Goal: Task Accomplishment & Management: Manage account settings

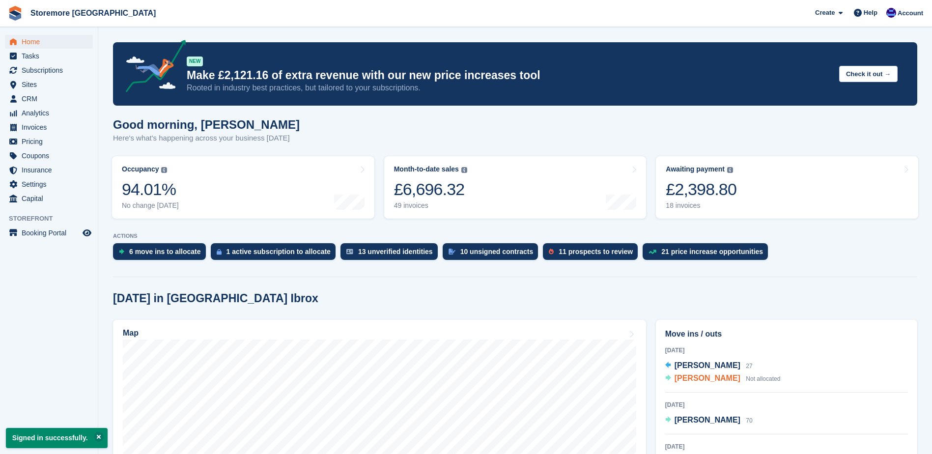
click at [715, 378] on span "[PERSON_NAME]" at bounding box center [707, 378] width 66 height 8
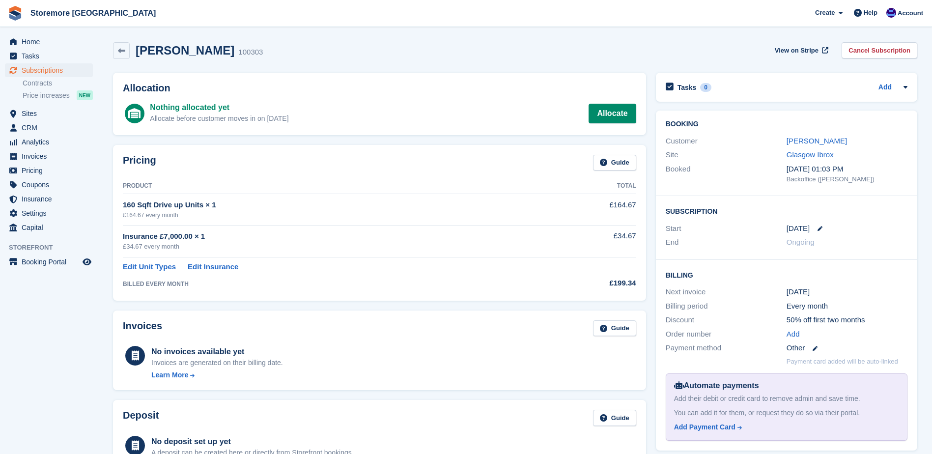
click at [867, 59] on div "View on Stripe Cancel Subscription" at bounding box center [844, 52] width 146 height 20
click at [864, 53] on link "Cancel Subscription" at bounding box center [879, 50] width 76 height 16
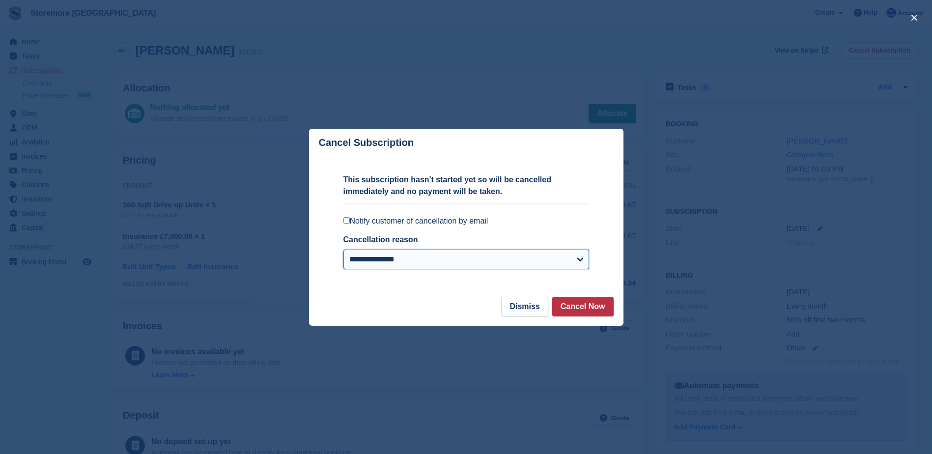
click at [566, 257] on select "**********" at bounding box center [466, 260] width 246 height 20
select select
click at [343, 250] on select "**********" at bounding box center [466, 260] width 246 height 20
click at [540, 119] on div at bounding box center [466, 227] width 932 height 454
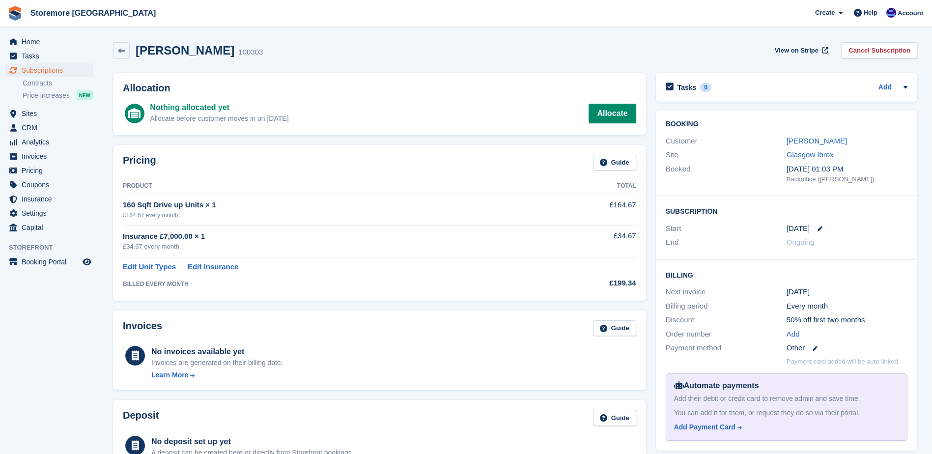
click at [820, 231] on div "16 Aug" at bounding box center [846, 228] width 121 height 11
click at [819, 227] on icon at bounding box center [819, 228] width 5 height 5
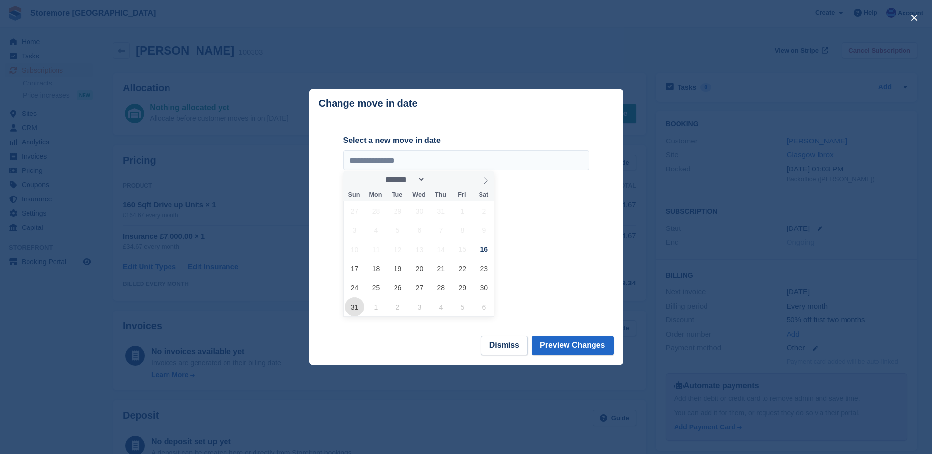
click at [360, 309] on span "31" at bounding box center [354, 306] width 19 height 19
type input "**********"
click at [570, 355] on button "Preview Changes" at bounding box center [572, 345] width 82 height 20
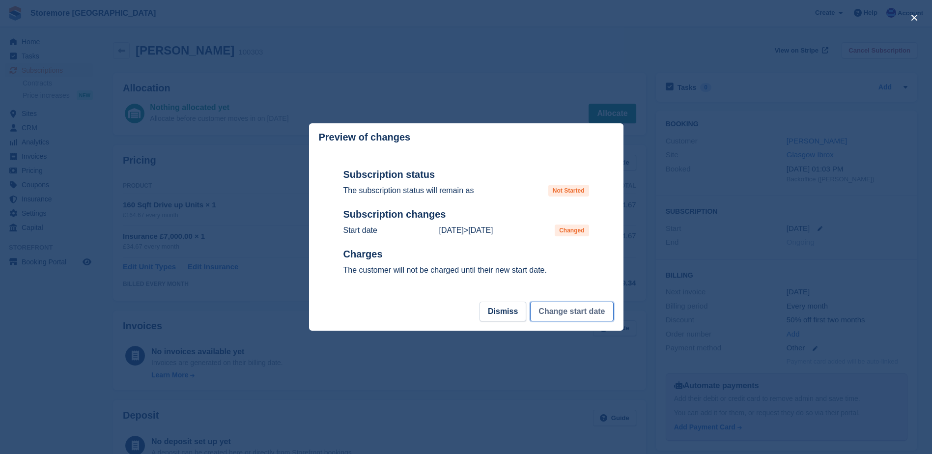
click at [589, 315] on button "Change start date" at bounding box center [571, 312] width 83 height 20
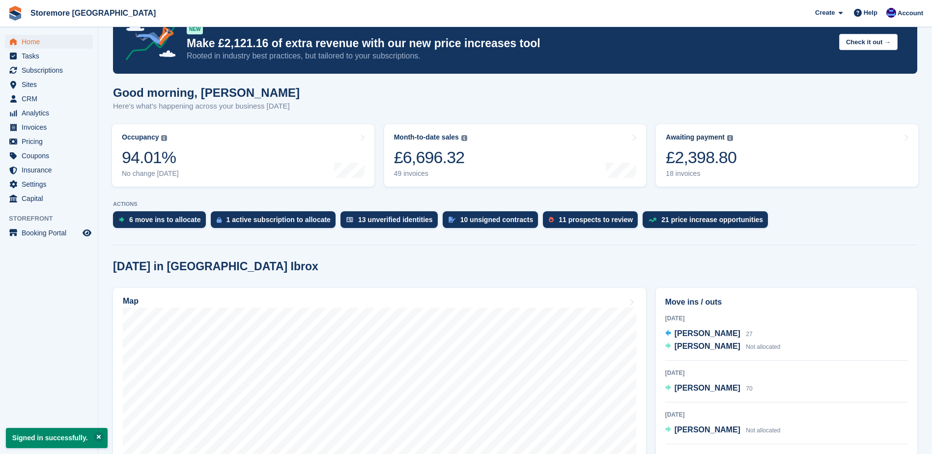
scroll to position [98, 0]
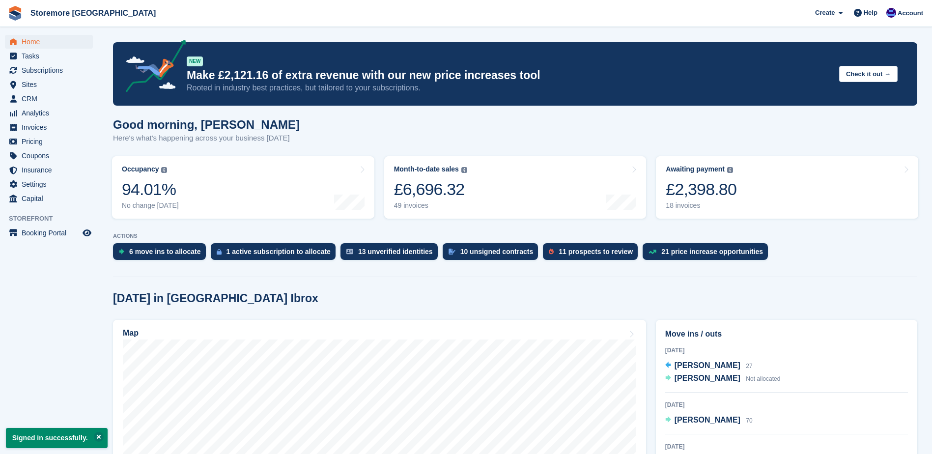
scroll to position [98, 0]
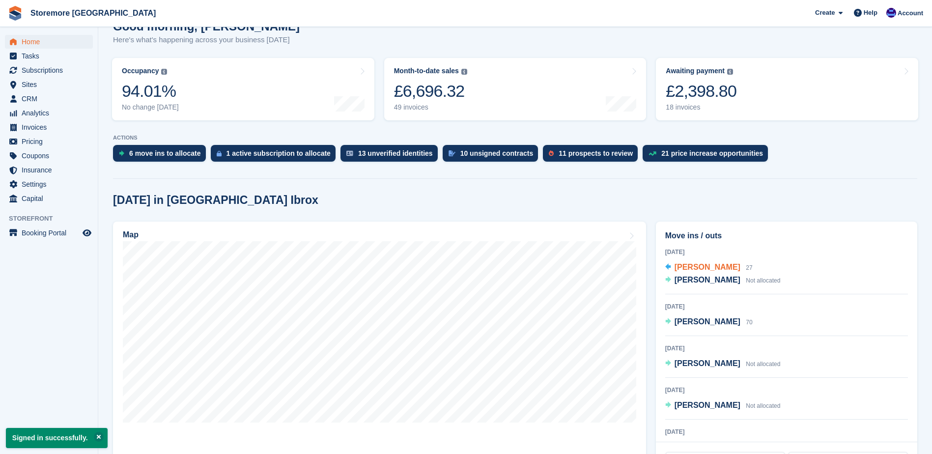
click at [724, 265] on span "[PERSON_NAME]" at bounding box center [707, 267] width 66 height 8
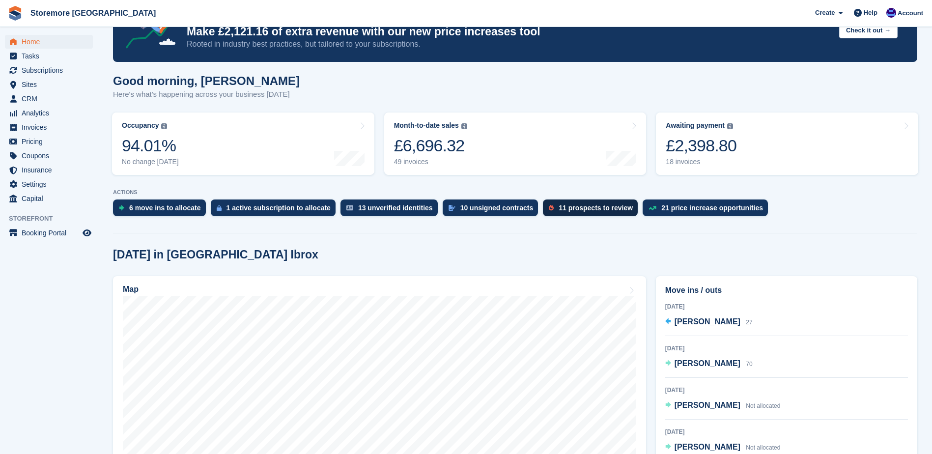
scroll to position [196, 0]
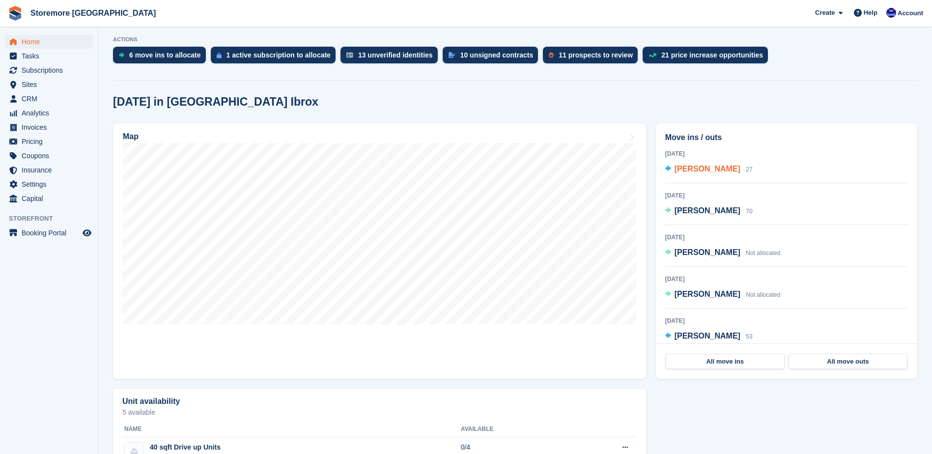
click at [712, 168] on span "[PERSON_NAME]" at bounding box center [707, 169] width 66 height 8
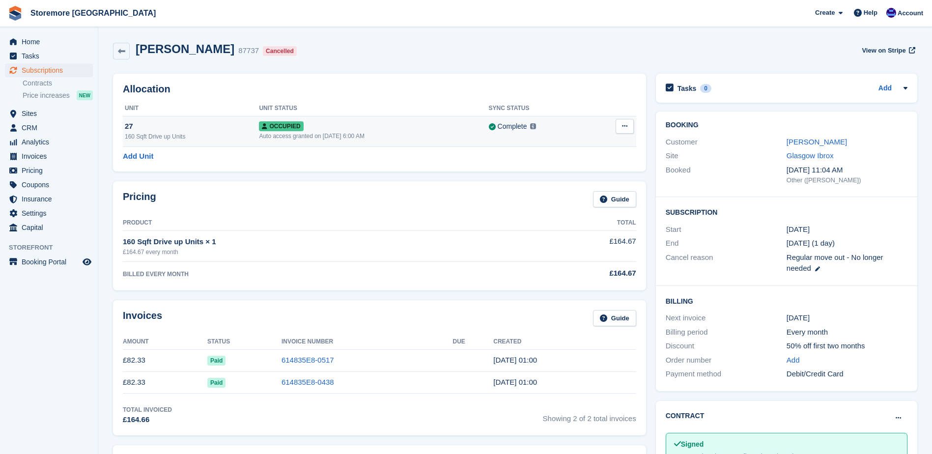
click at [630, 125] on button at bounding box center [624, 126] width 18 height 15
click at [583, 175] on p "Deallocate" at bounding box center [586, 179] width 85 height 13
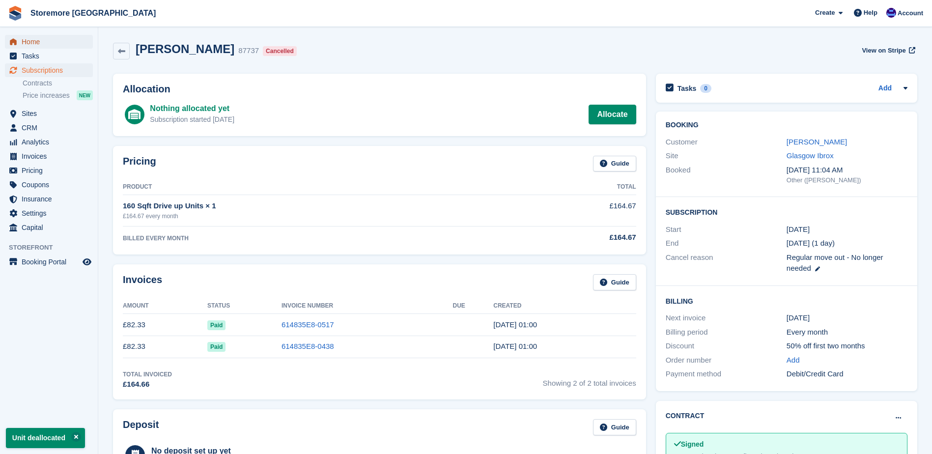
click at [79, 46] on span "Home" at bounding box center [51, 42] width 59 height 14
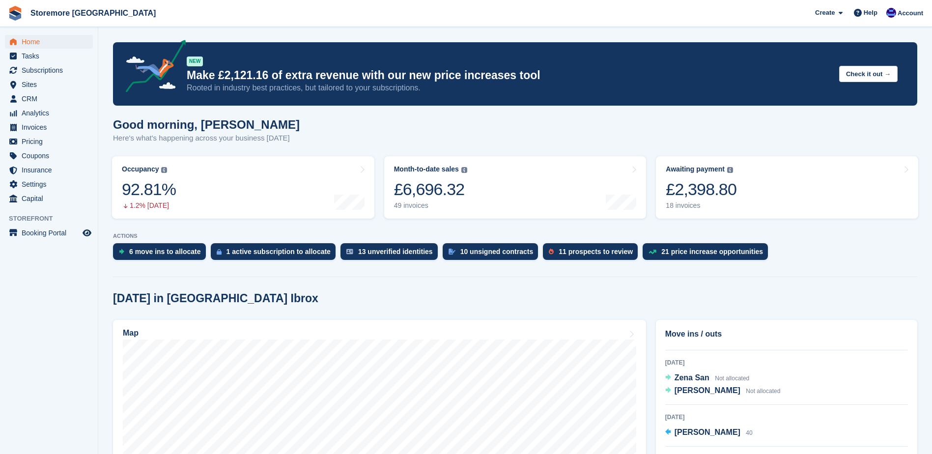
scroll to position [228, 0]
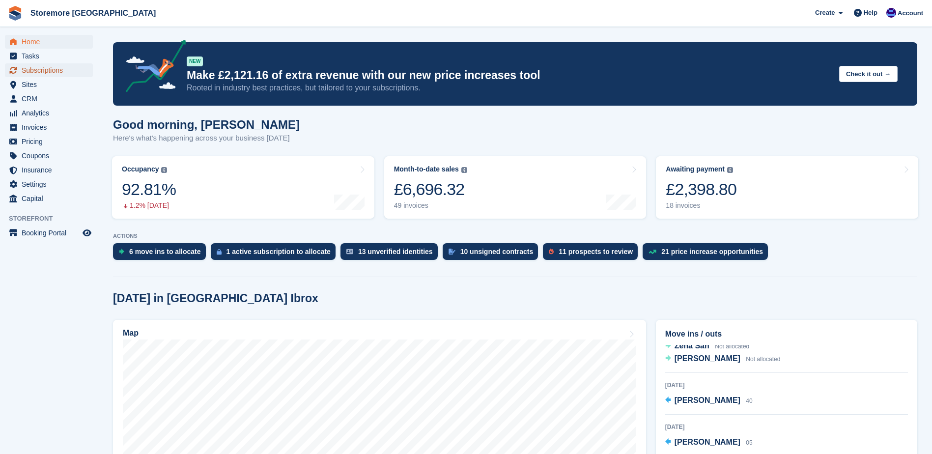
click at [70, 71] on span "Subscriptions" at bounding box center [51, 70] width 59 height 14
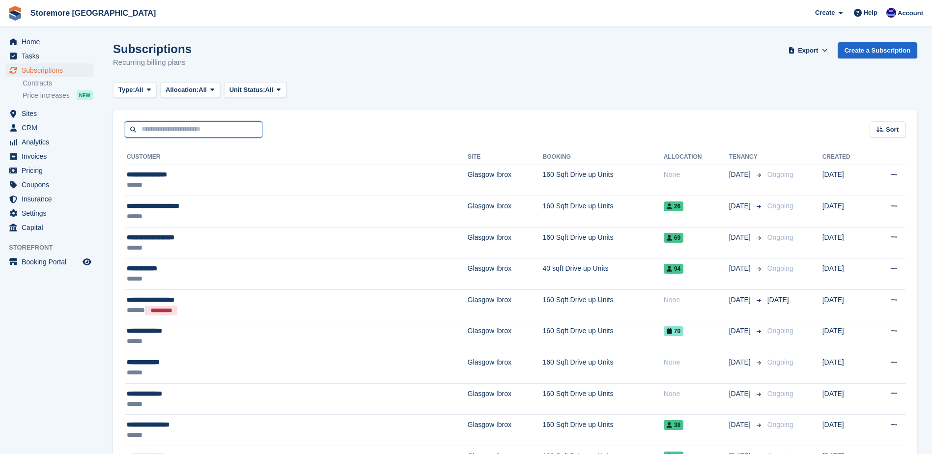
click at [207, 133] on input "text" at bounding box center [194, 129] width 138 height 16
type input "*****"
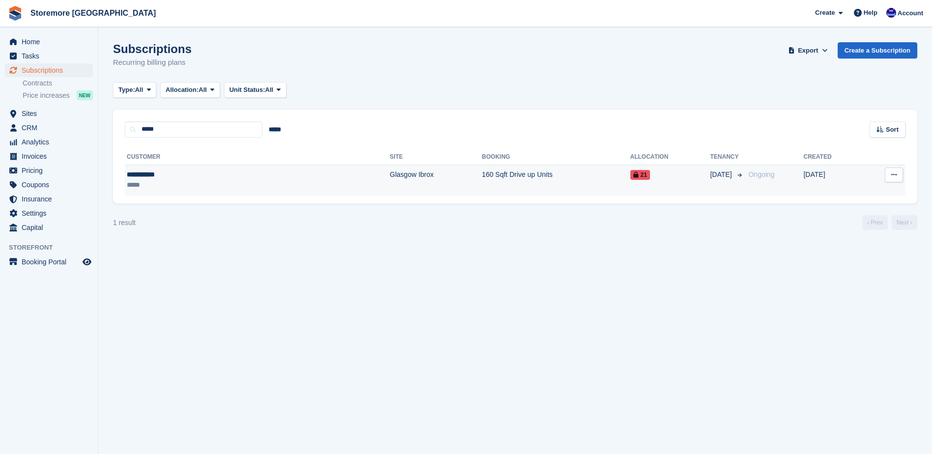
click at [185, 178] on div "**********" at bounding box center [189, 174] width 124 height 10
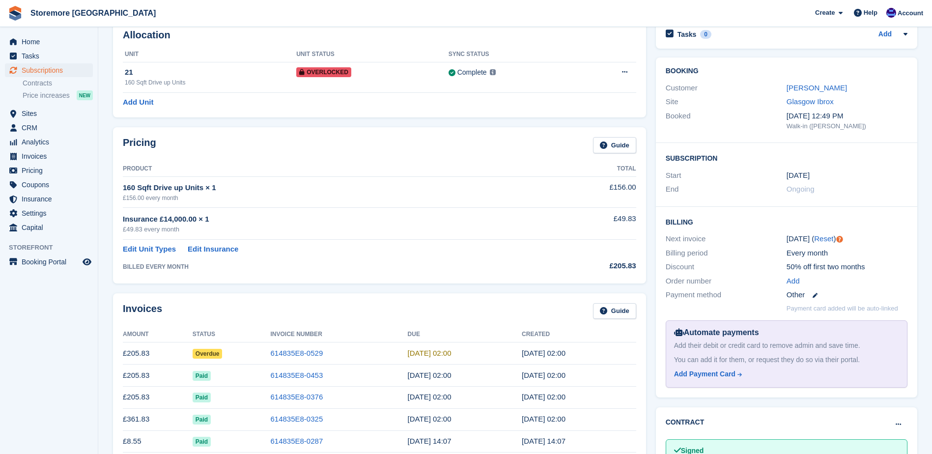
scroll to position [49, 0]
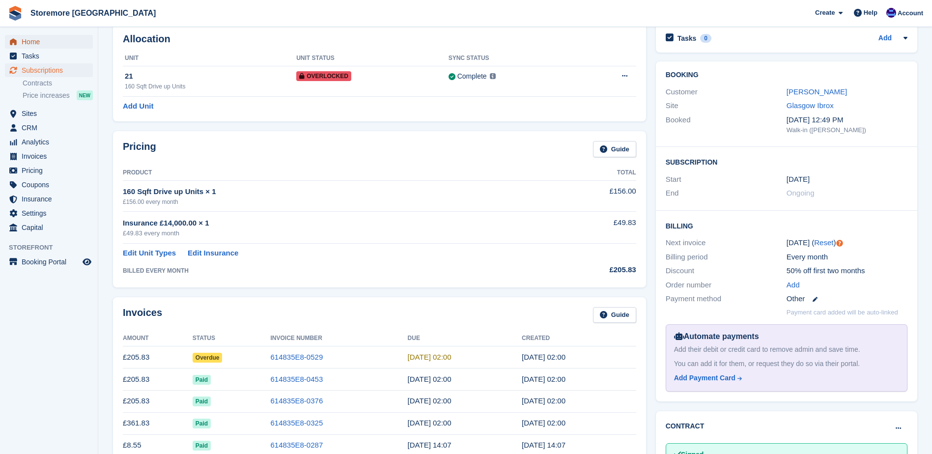
click at [52, 42] on span "Home" at bounding box center [51, 42] width 59 height 14
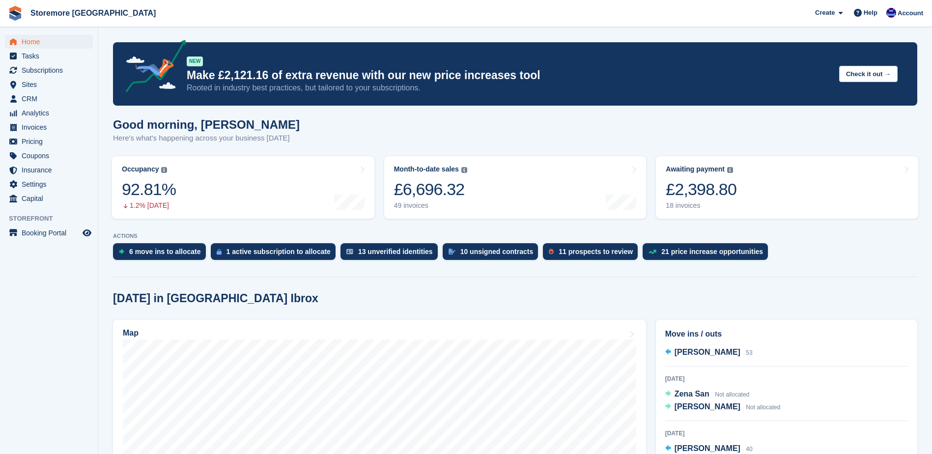
scroll to position [196, 0]
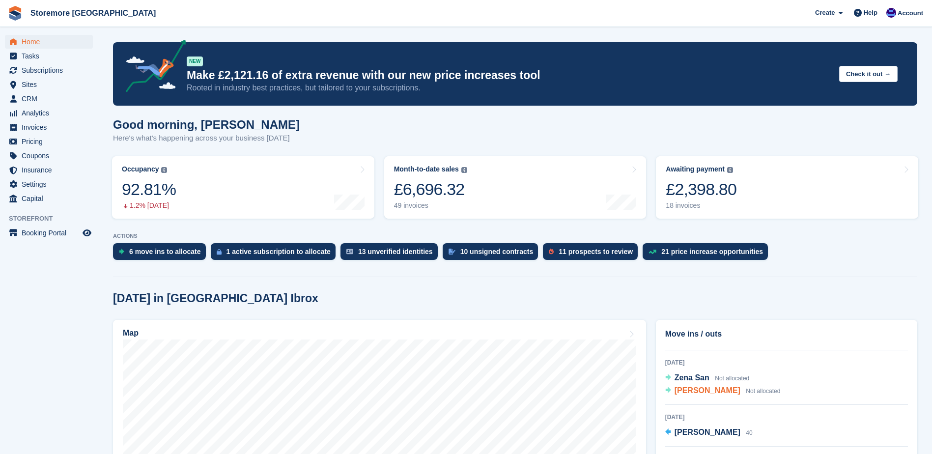
click at [707, 391] on span "[PERSON_NAME]" at bounding box center [707, 390] width 66 height 8
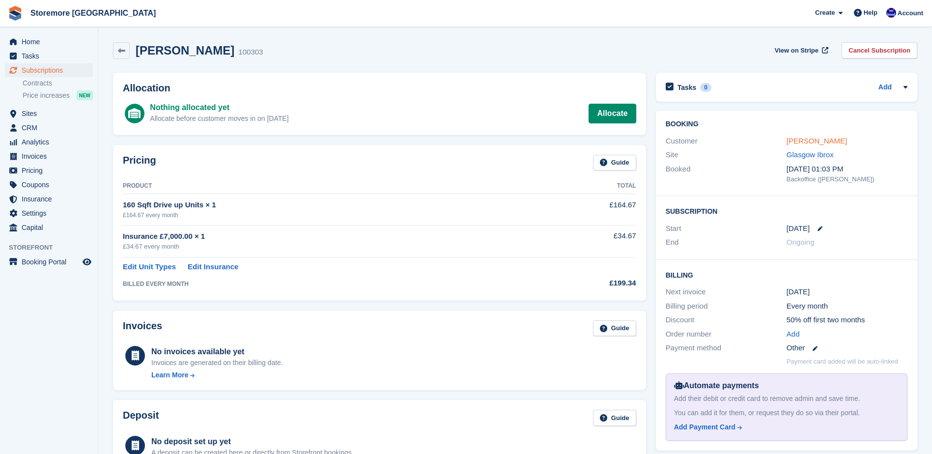
click at [803, 139] on link "[PERSON_NAME]" at bounding box center [816, 141] width 60 height 8
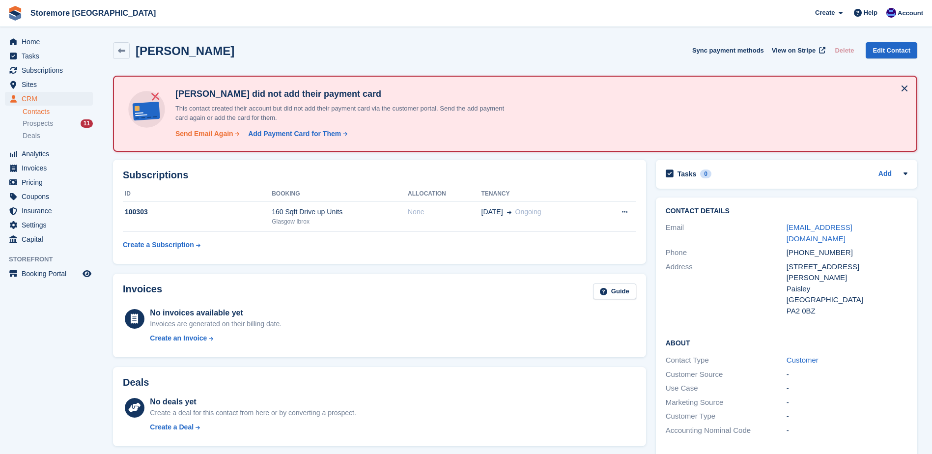
click at [208, 134] on div "Send Email Again" at bounding box center [204, 134] width 58 height 10
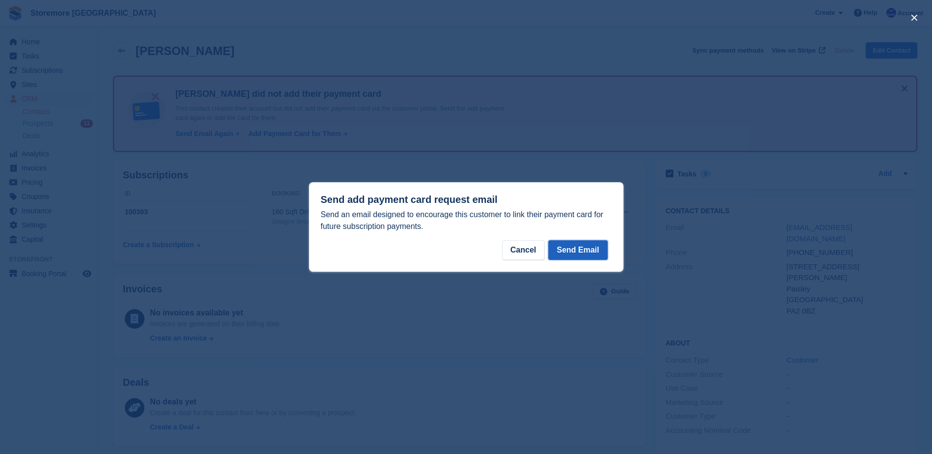
click at [568, 244] on button "Send Email" at bounding box center [577, 250] width 59 height 20
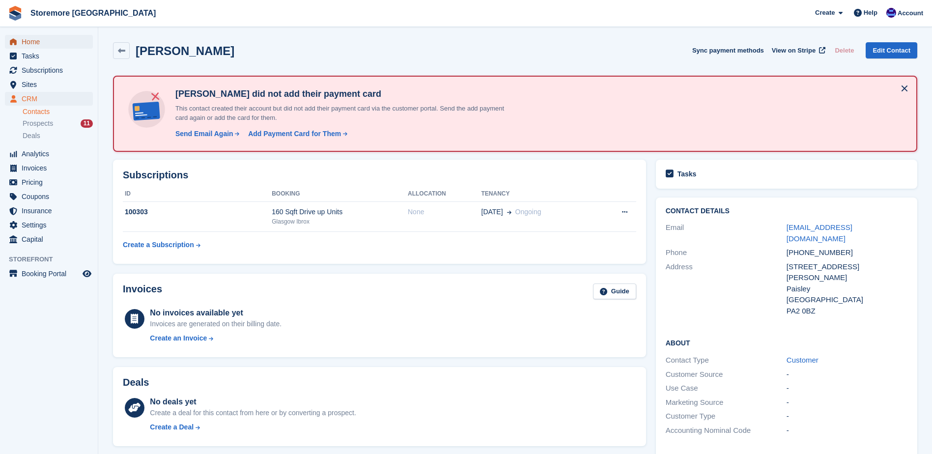
drag, startPoint x: 56, startPoint y: 42, endPoint x: 61, endPoint y: 43, distance: 5.4
click at [56, 42] on span "Home" at bounding box center [51, 42] width 59 height 14
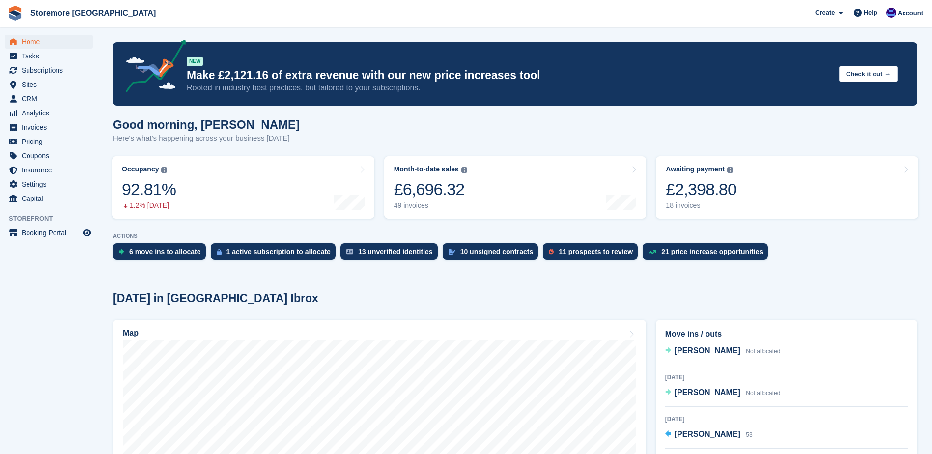
scroll to position [196, 0]
click at [746, 390] on span "Not allocated" at bounding box center [763, 391] width 34 height 7
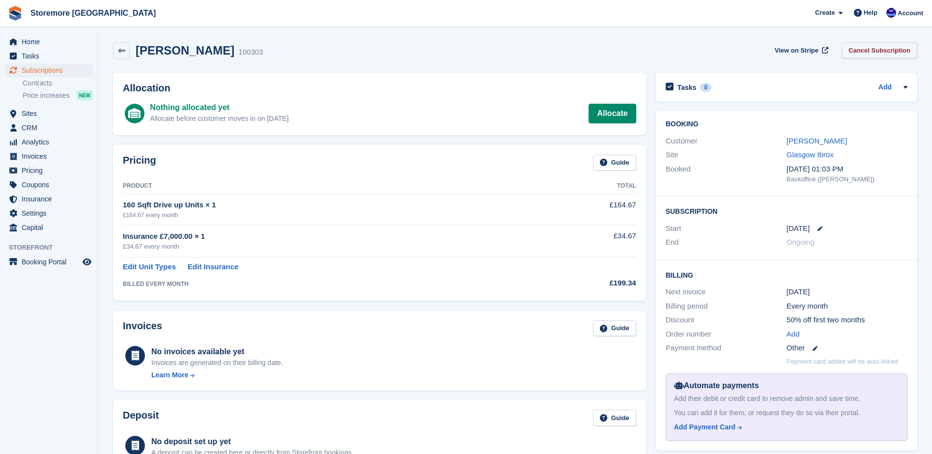
click at [888, 44] on link "Cancel Subscription" at bounding box center [879, 50] width 76 height 16
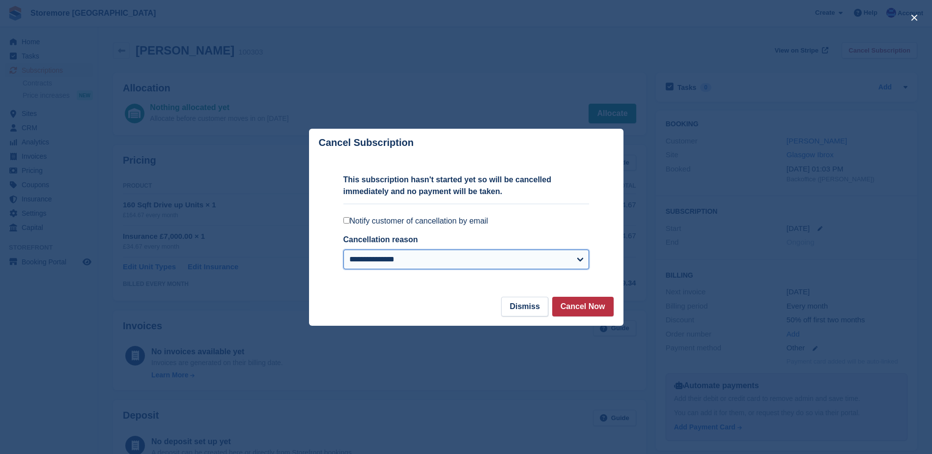
click at [561, 269] on select "**********" at bounding box center [466, 260] width 246 height 20
select select
click at [343, 250] on select "**********" at bounding box center [466, 260] width 246 height 20
click at [609, 314] on button "Cancel Now" at bounding box center [582, 307] width 61 height 20
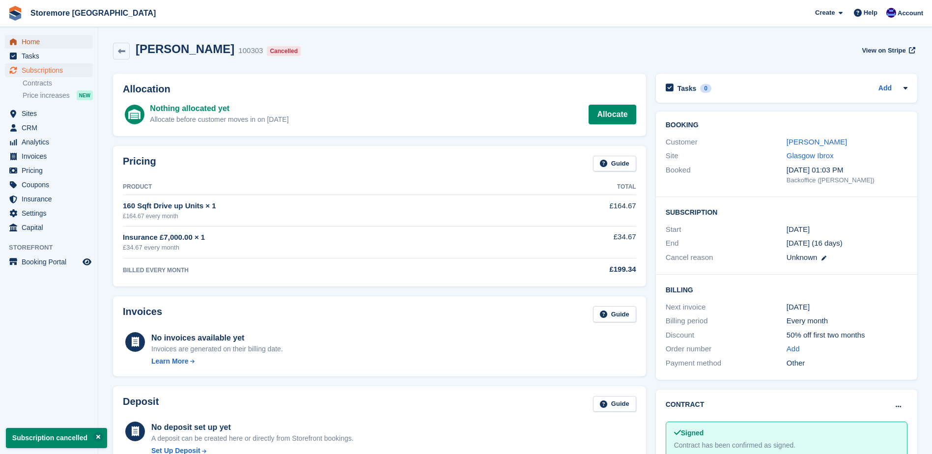
click at [66, 45] on span "Home" at bounding box center [51, 42] width 59 height 14
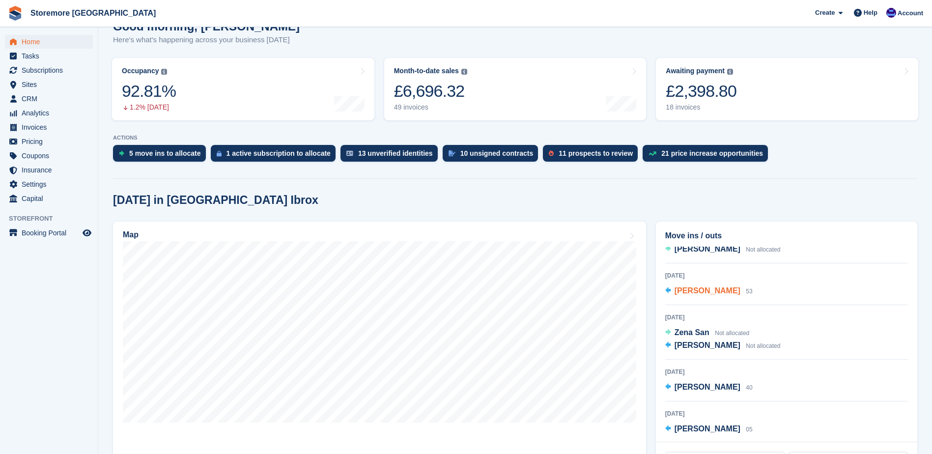
scroll to position [147, 0]
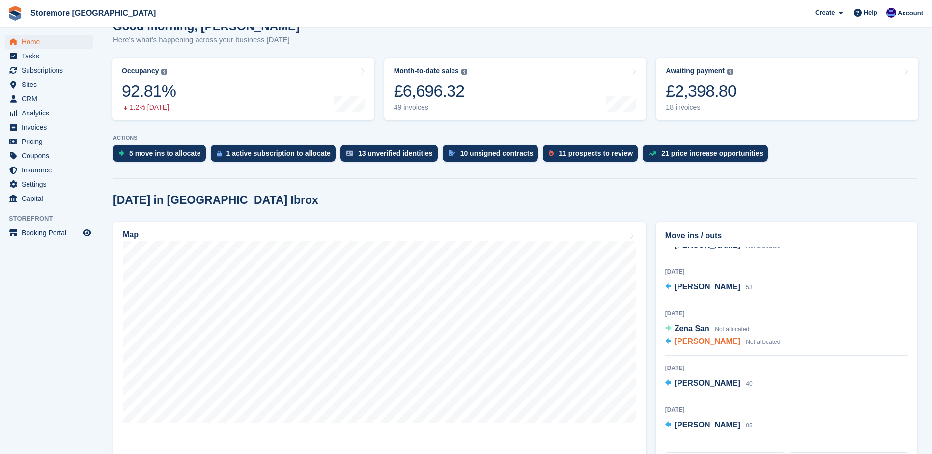
click at [714, 338] on span "[PERSON_NAME]" at bounding box center [707, 341] width 66 height 8
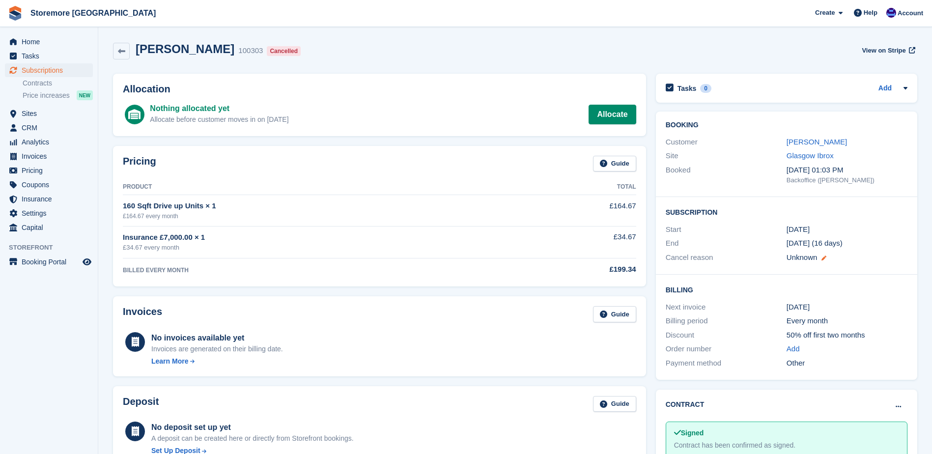
click at [824, 258] on icon at bounding box center [823, 257] width 5 height 5
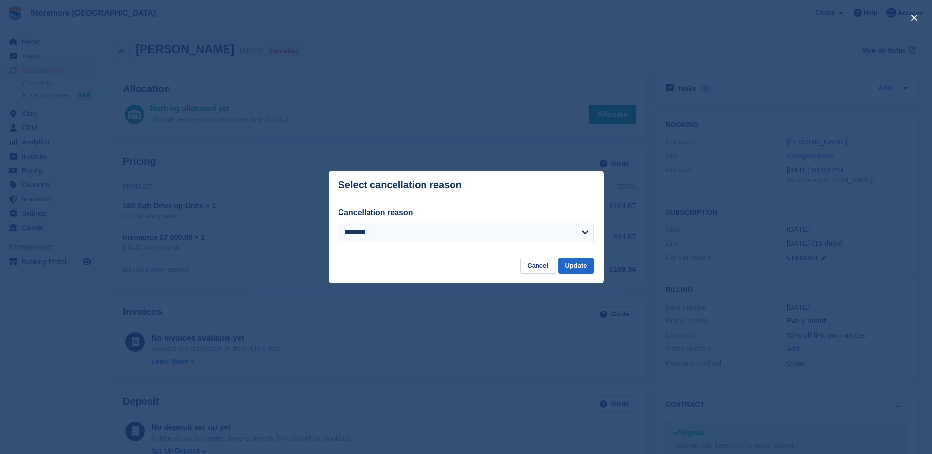
click at [508, 150] on div "close" at bounding box center [466, 227] width 932 height 454
